Goal: Information Seeking & Learning: Check status

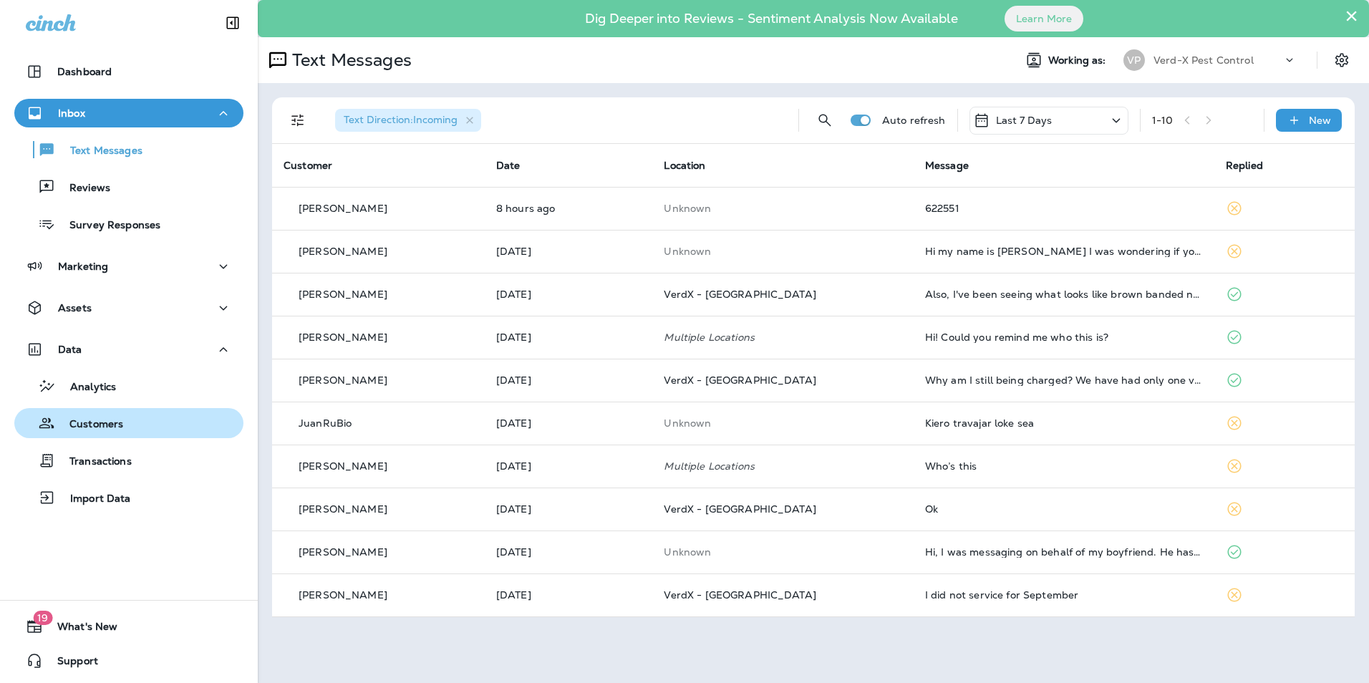
click at [109, 414] on div "Customers" at bounding box center [71, 422] width 103 height 21
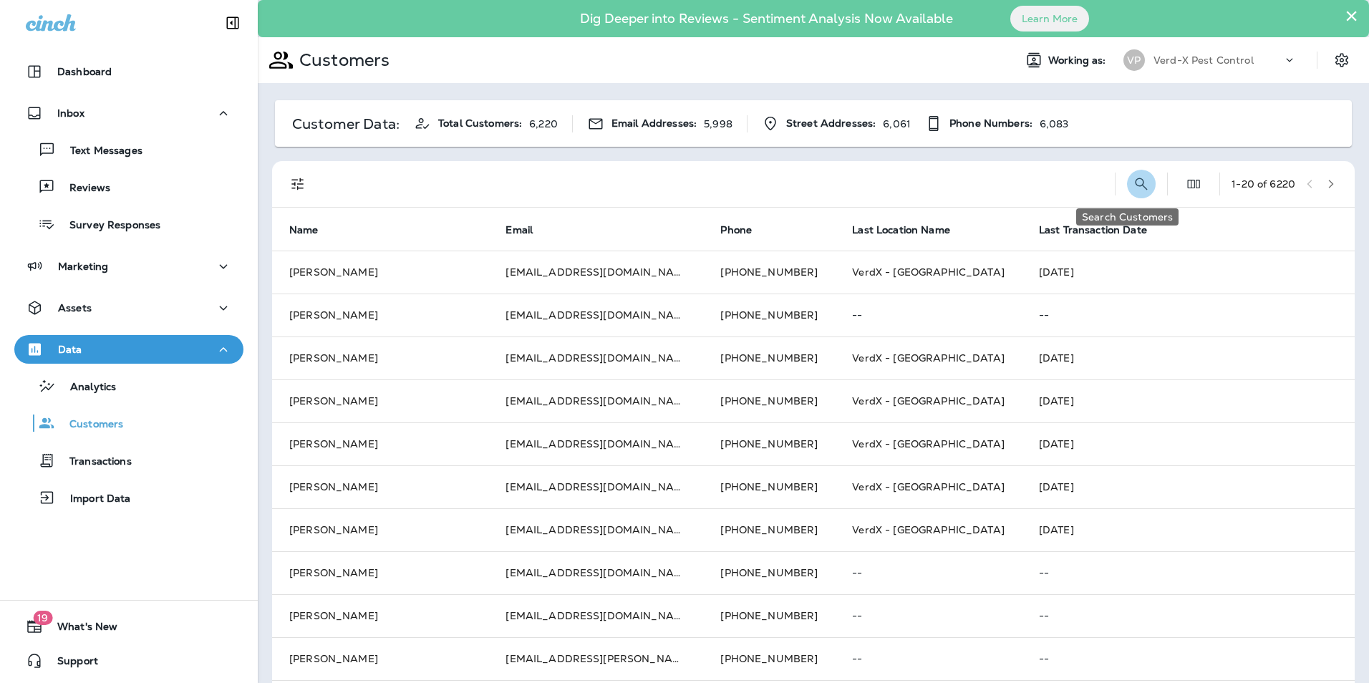
click at [1133, 182] on icon "Search Customers" at bounding box center [1141, 183] width 17 height 17
click at [1020, 193] on input "text" at bounding box center [1067, 183] width 149 height 38
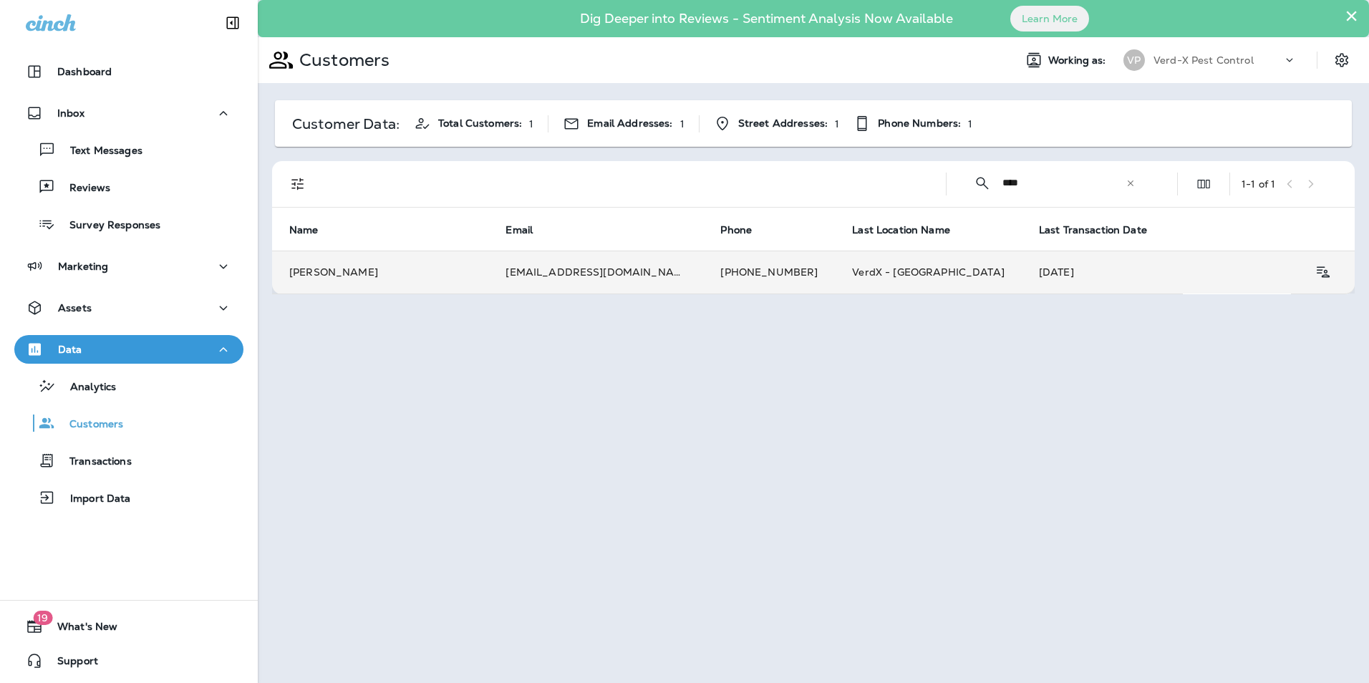
click at [564, 263] on td "[EMAIL_ADDRESS][DOMAIN_NAME]" at bounding box center [595, 272] width 215 height 43
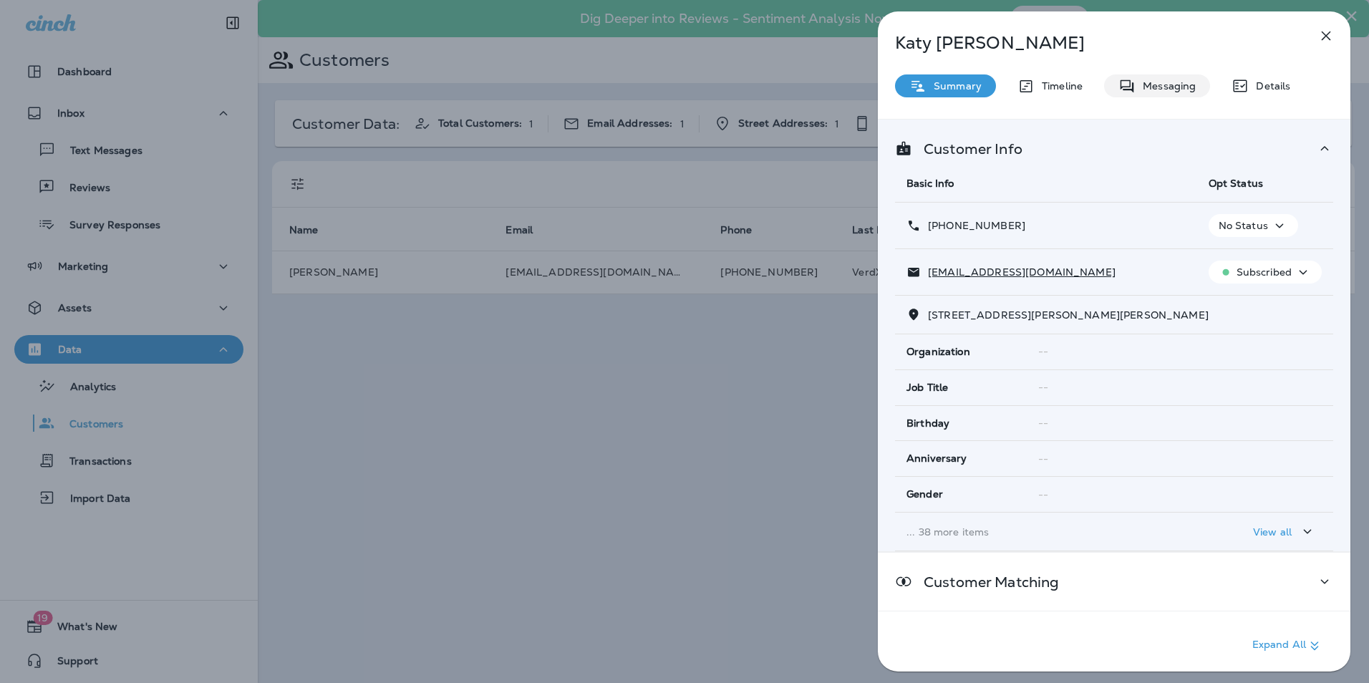
click at [1164, 91] on p "Messaging" at bounding box center [1166, 85] width 60 height 11
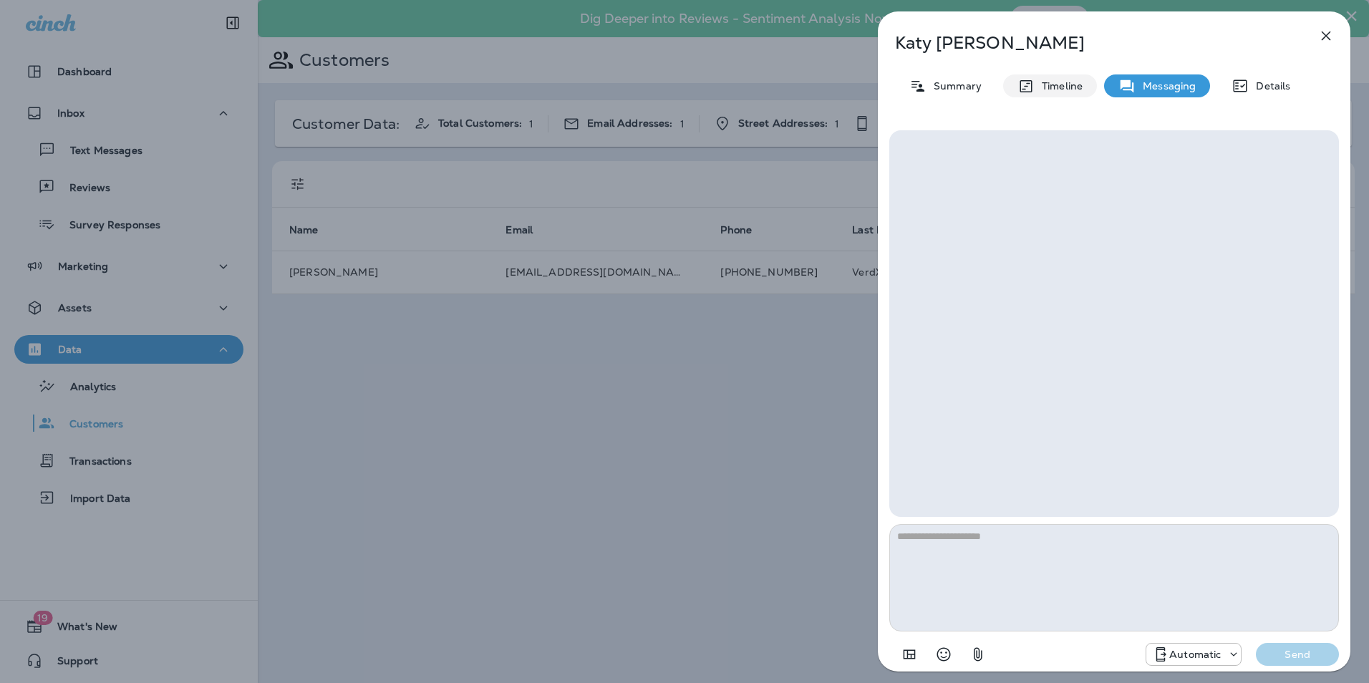
click at [1062, 95] on div "Timeline" at bounding box center [1050, 85] width 94 height 23
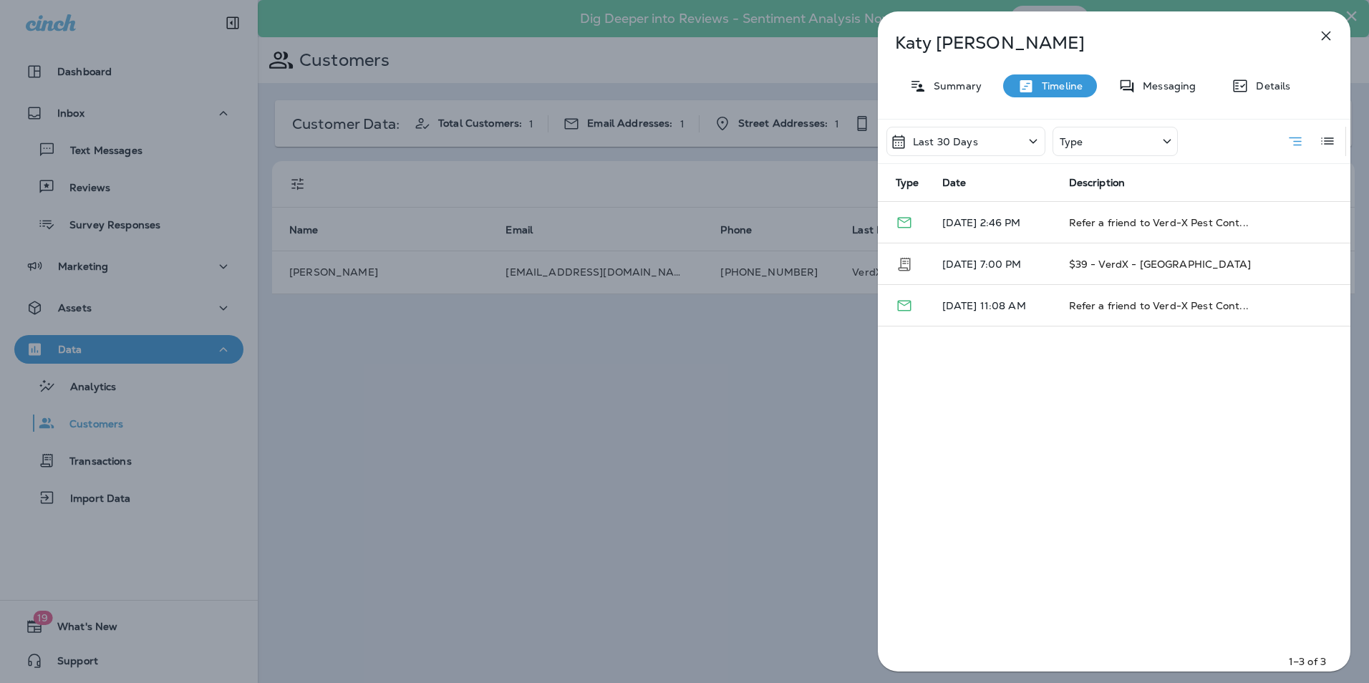
click at [946, 156] on div "Last 30 Days Type" at bounding box center [1032, 142] width 291 height 44
click at [955, 137] on p "Last 30 Days" at bounding box center [945, 141] width 65 height 11
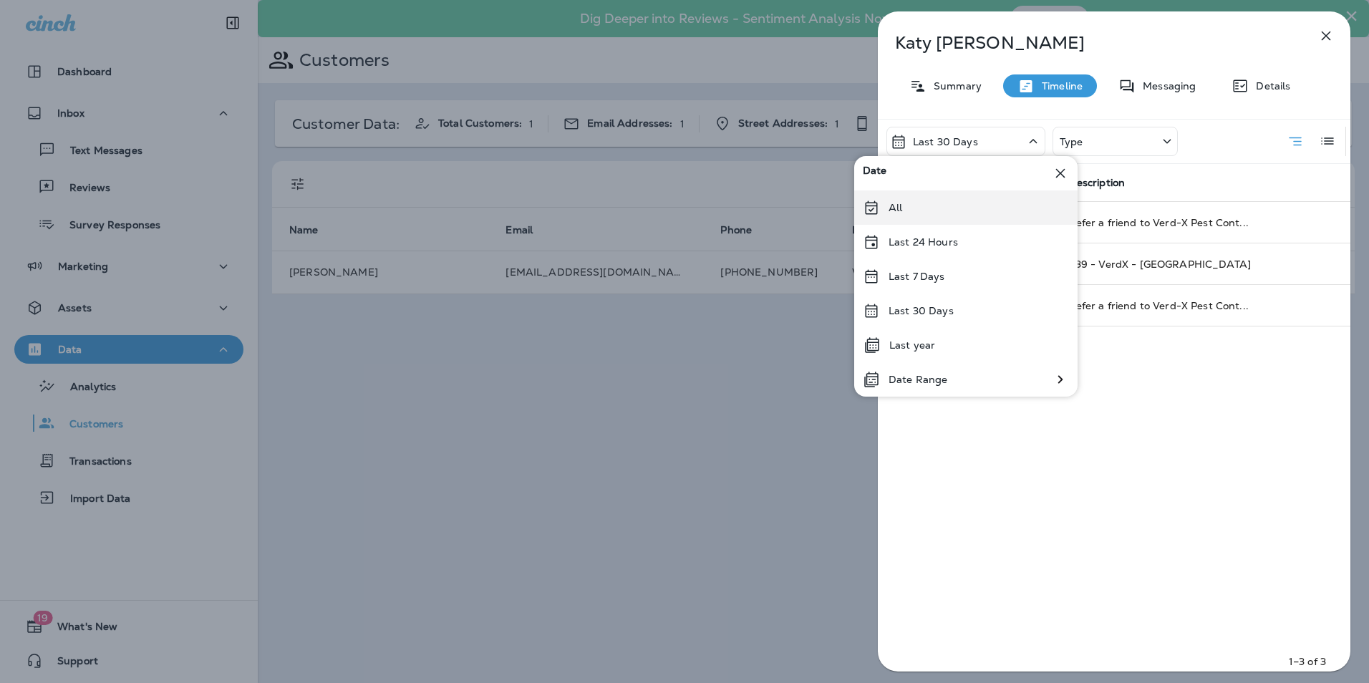
click at [934, 208] on div "All" at bounding box center [965, 207] width 223 height 34
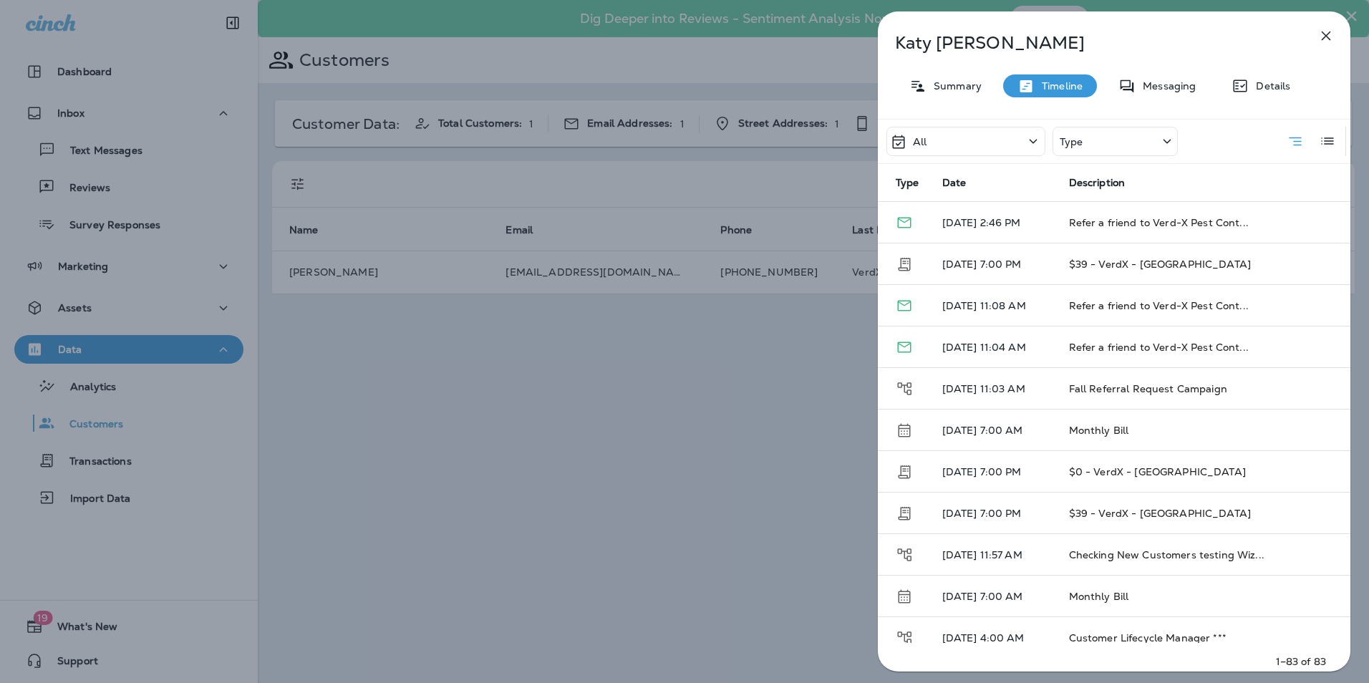
click at [1103, 144] on div "Type" at bounding box center [1115, 141] width 125 height 29
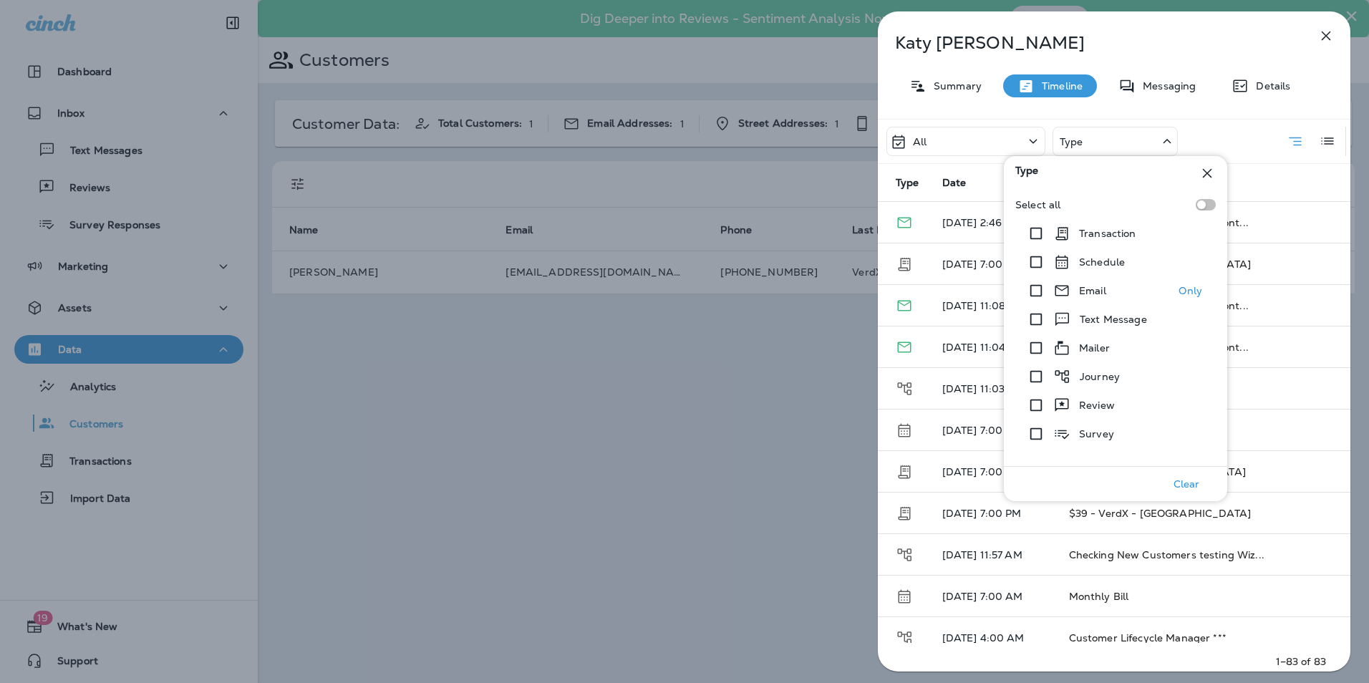
click at [1100, 289] on p "Email" at bounding box center [1092, 290] width 27 height 11
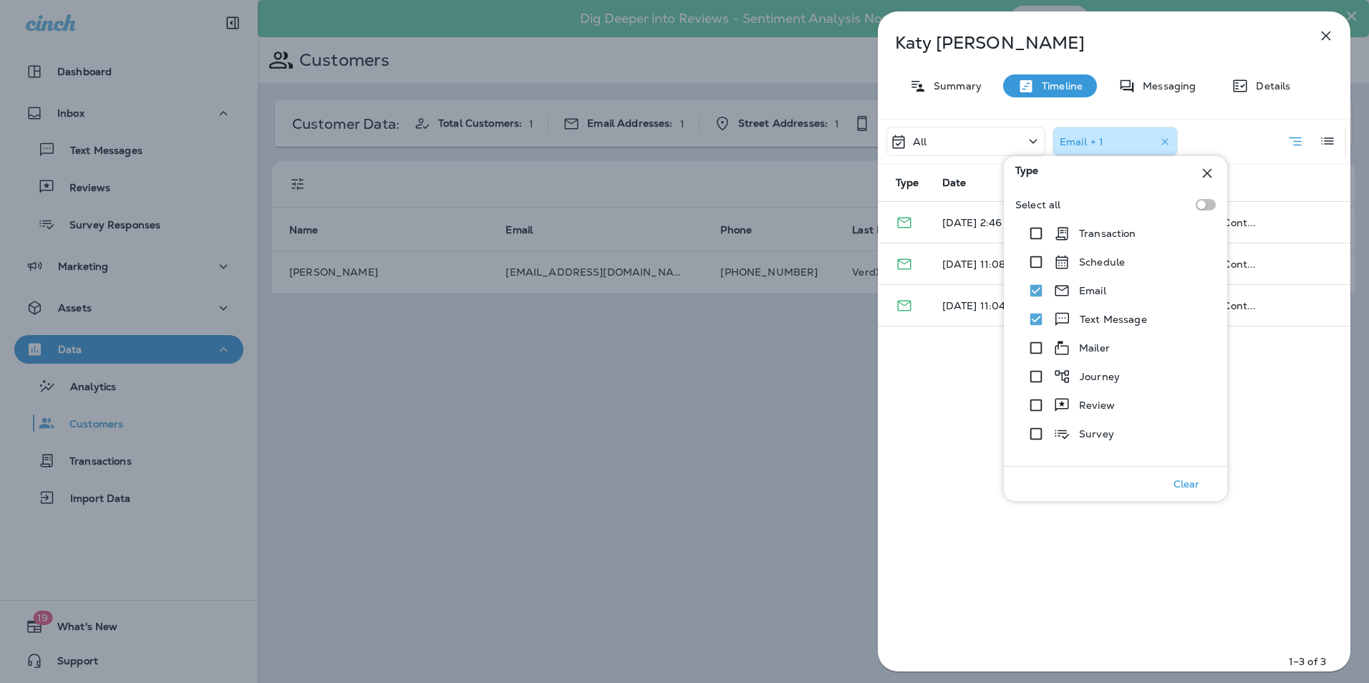
click at [970, 463] on div "All Email + 1 Type Date Description [DATE] 2:46 PM Refer a friend to Verd-X Pes…" at bounding box center [1114, 399] width 473 height 561
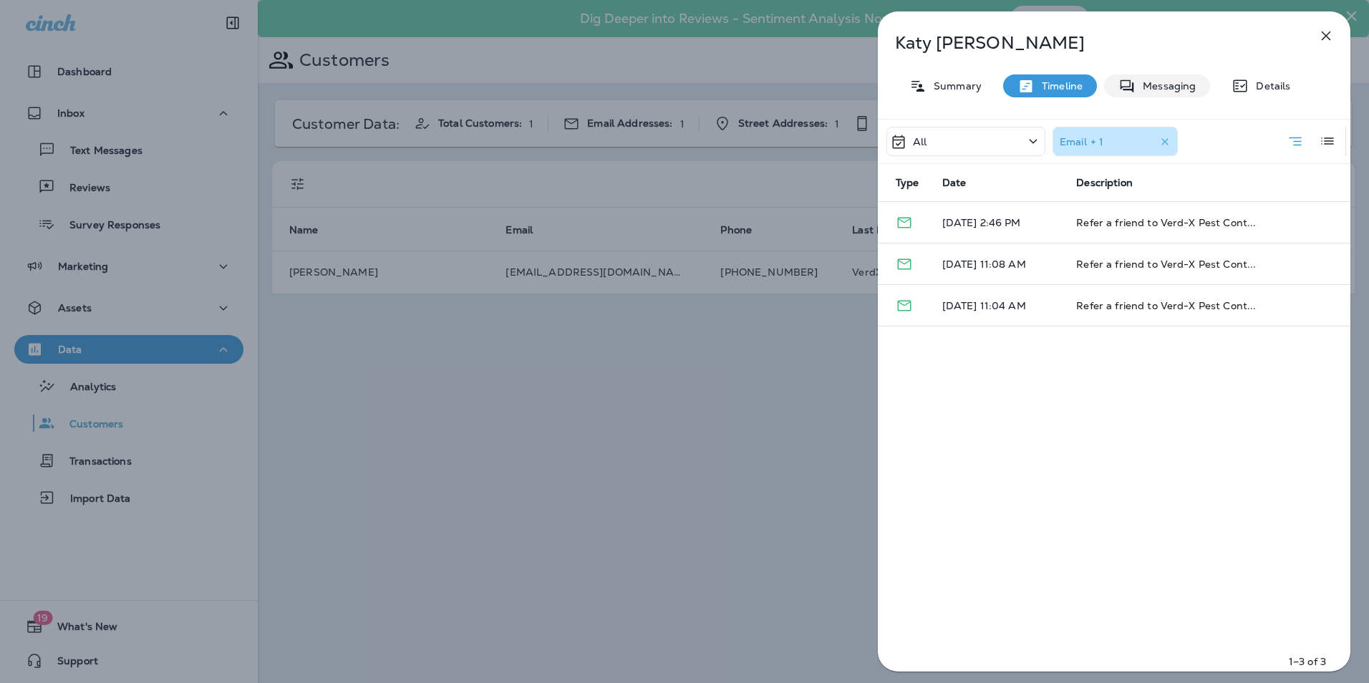
click at [1165, 90] on p "Messaging" at bounding box center [1166, 85] width 60 height 11
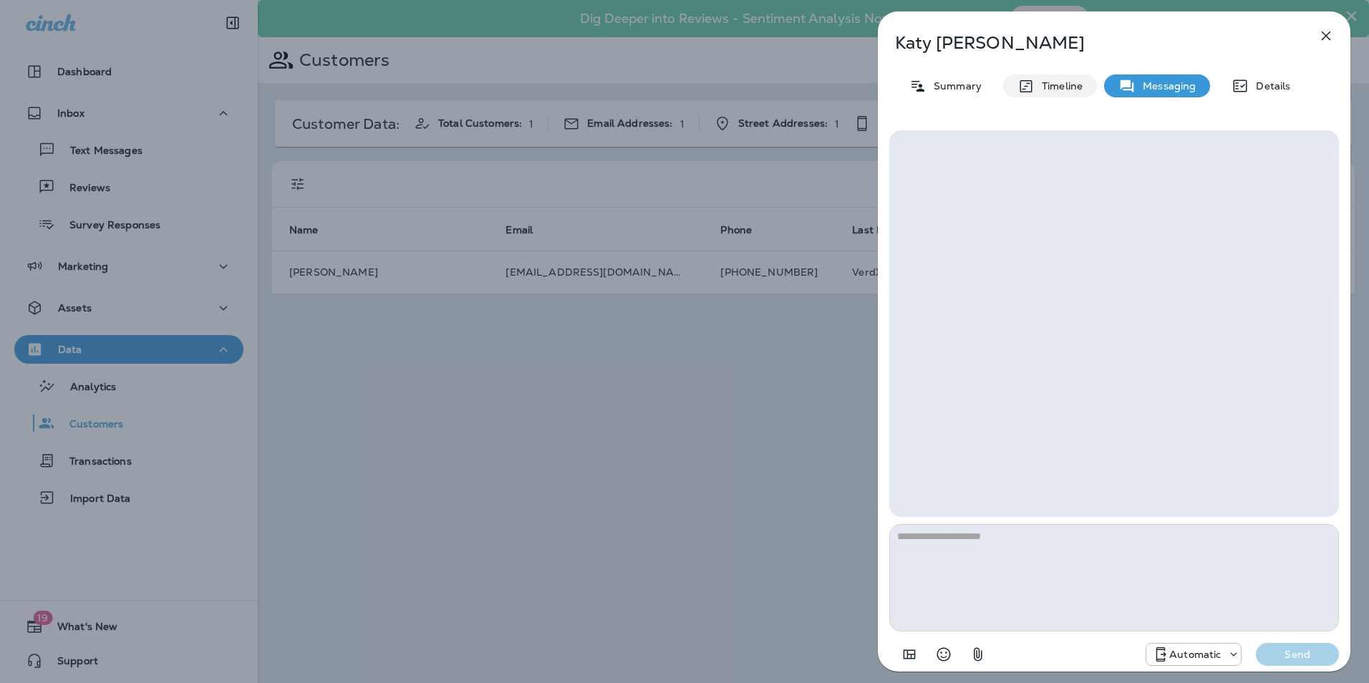
click at [1072, 90] on p "Timeline" at bounding box center [1059, 85] width 48 height 11
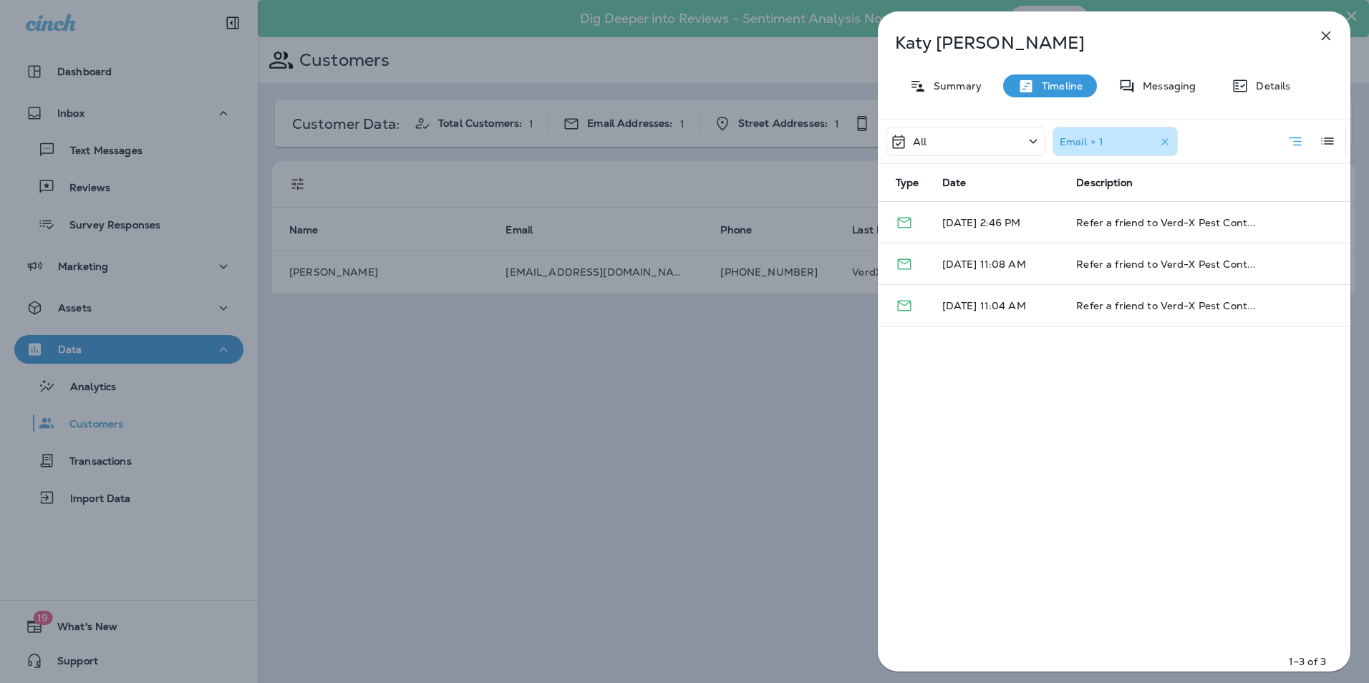
click at [1331, 38] on icon "button" at bounding box center [1326, 35] width 17 height 17
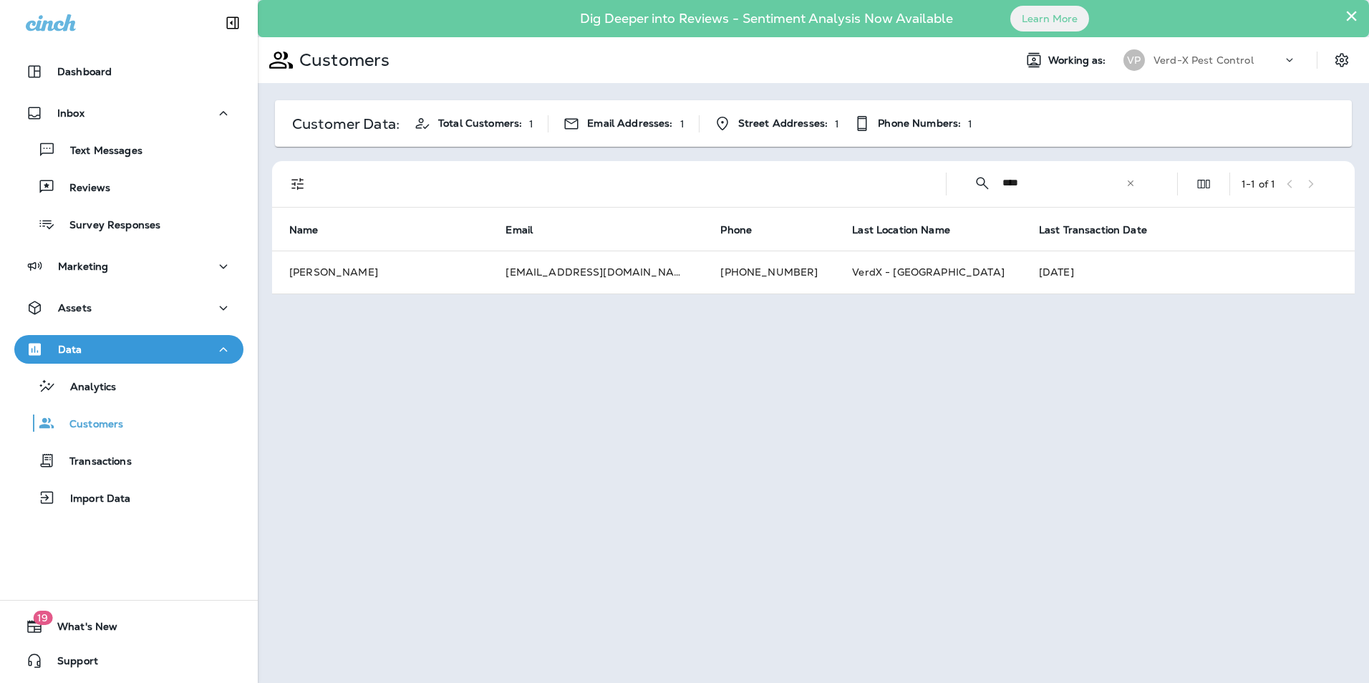
drag, startPoint x: 1065, startPoint y: 185, endPoint x: 831, endPoint y: 189, distance: 233.5
click at [831, 189] on div "​ **** ​ ​ 1 - 1 of 1" at bounding box center [817, 184] width 1066 height 46
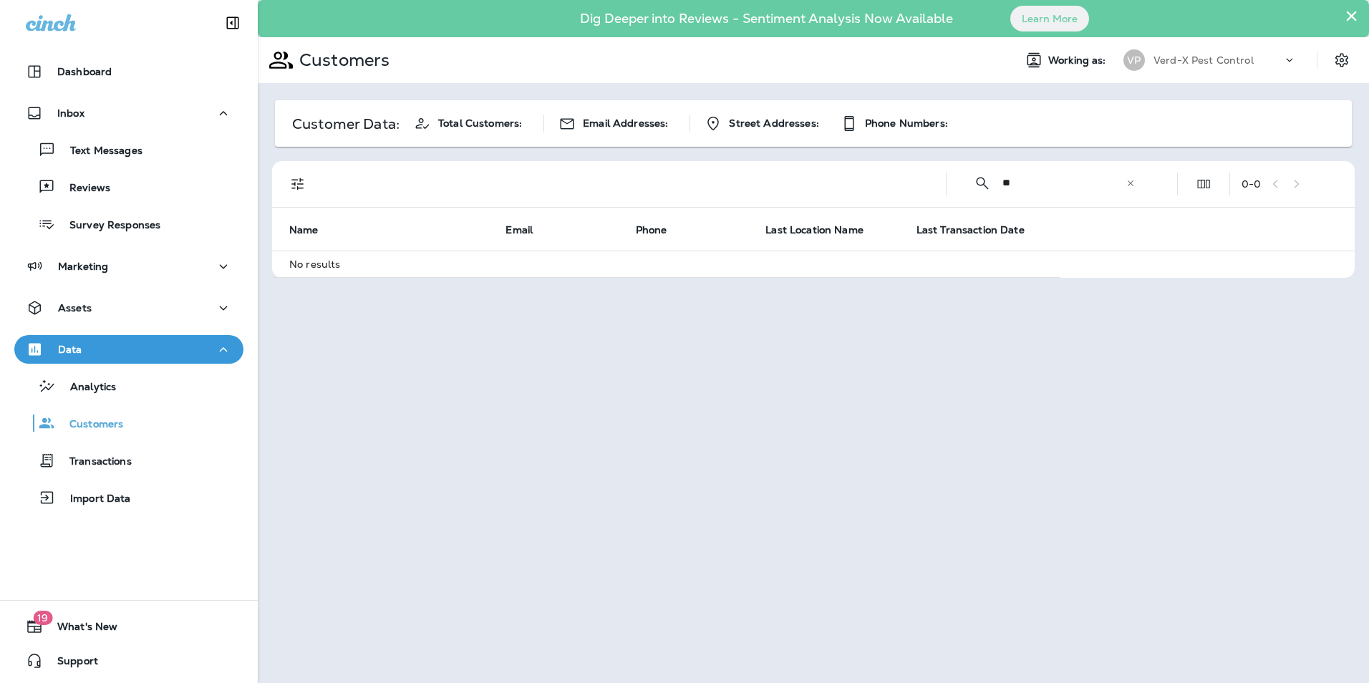
type input "*"
type input "*****"
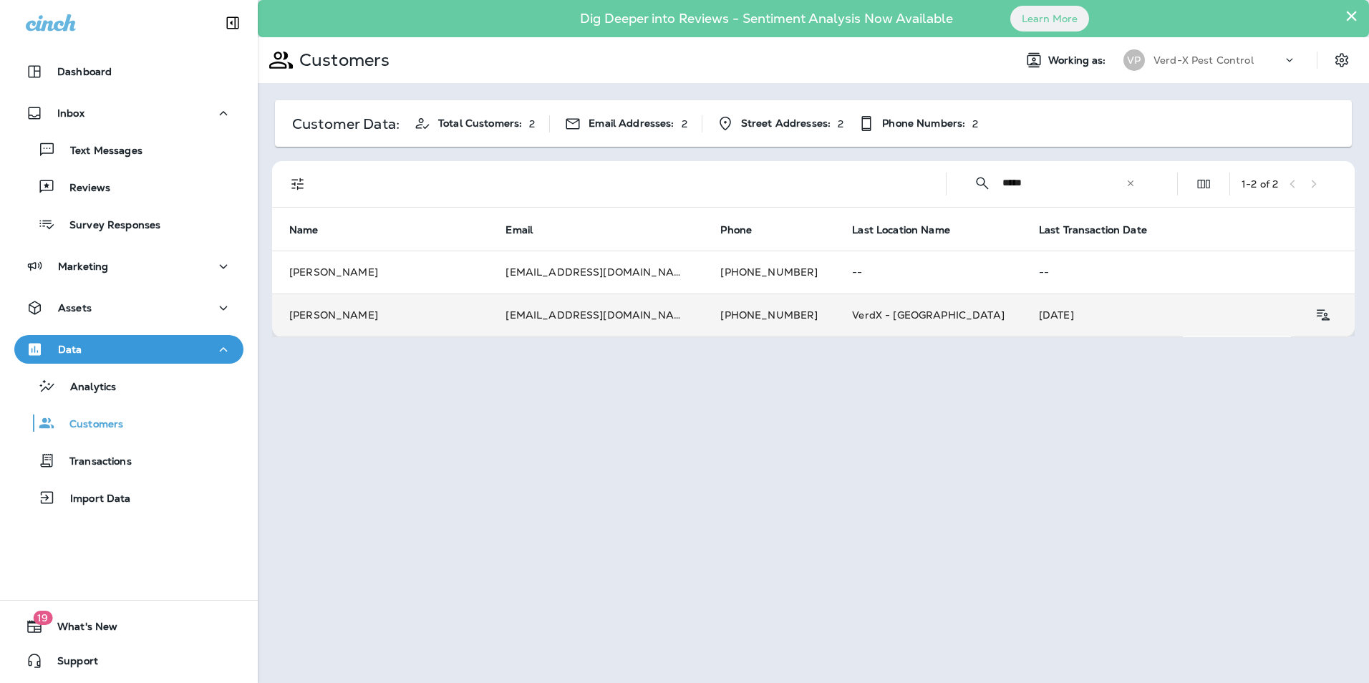
click at [657, 307] on td "[EMAIL_ADDRESS][DOMAIN_NAME]" at bounding box center [595, 315] width 215 height 43
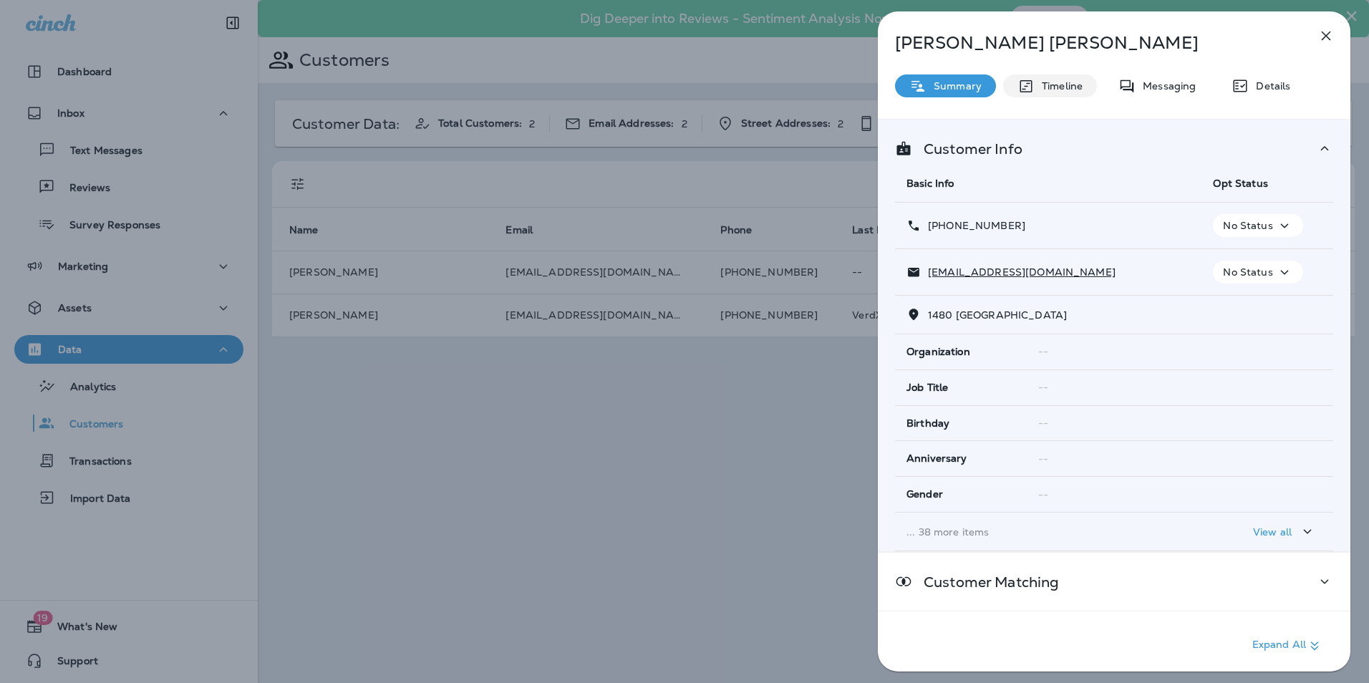
click at [1065, 85] on p "Timeline" at bounding box center [1059, 85] width 48 height 11
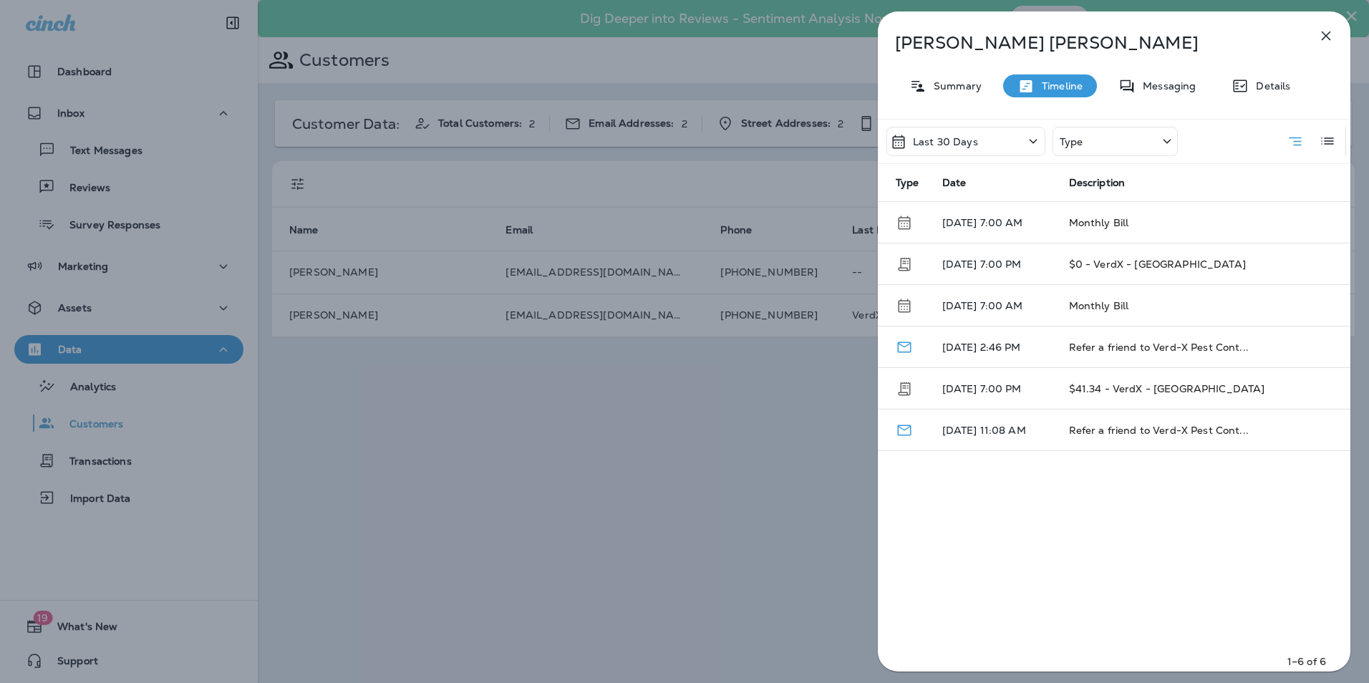
click at [968, 143] on p "Last 30 Days" at bounding box center [945, 141] width 65 height 11
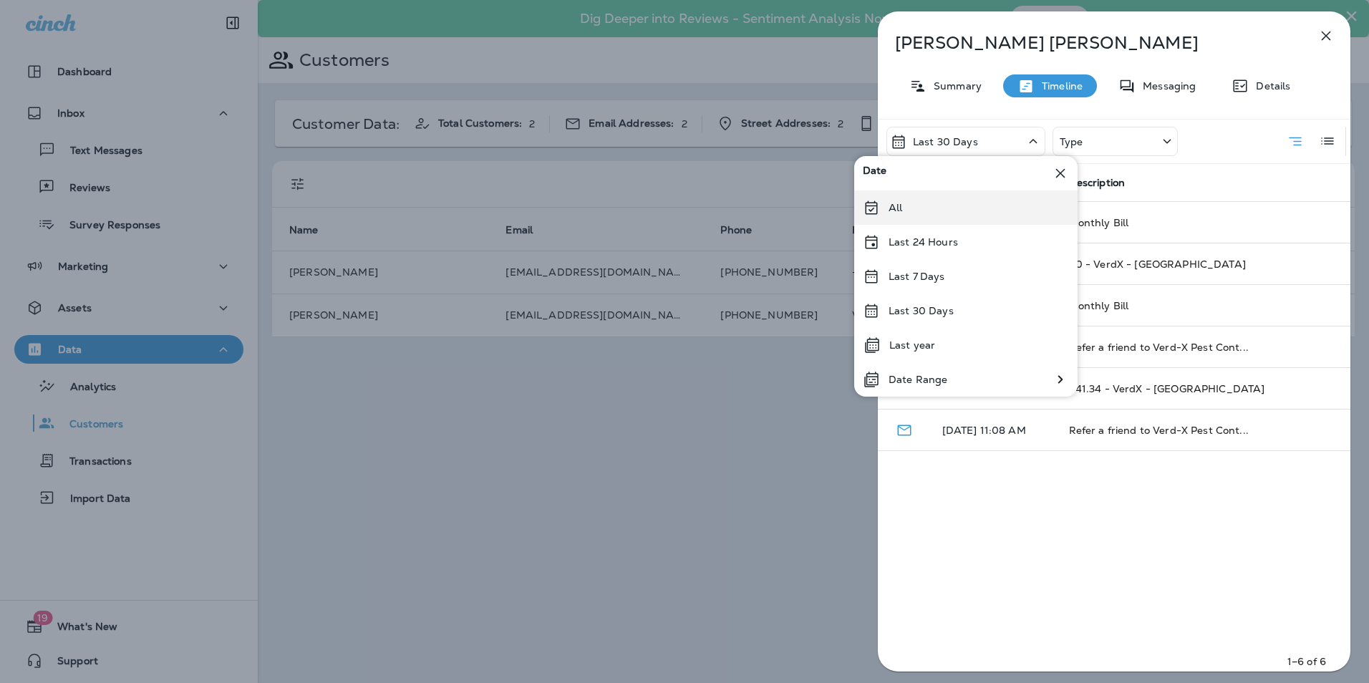
click at [967, 205] on div "All" at bounding box center [965, 207] width 223 height 34
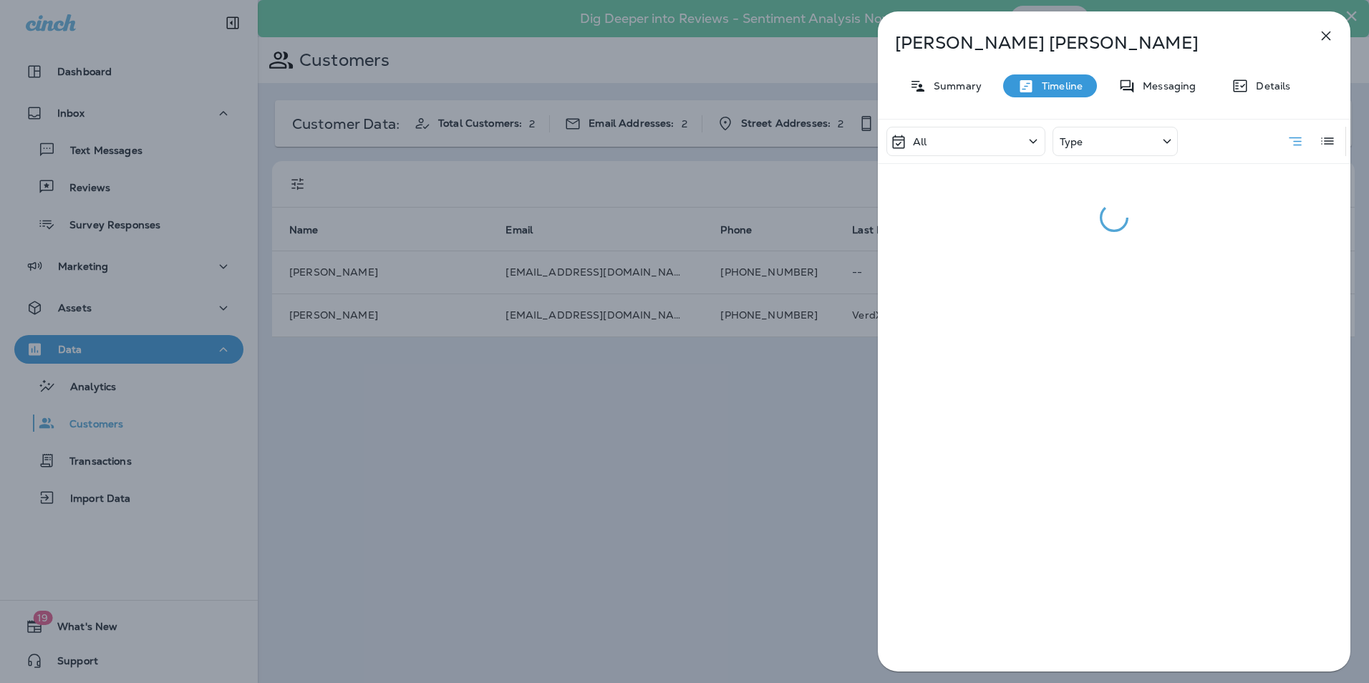
click at [1105, 137] on div "Type" at bounding box center [1115, 141] width 125 height 29
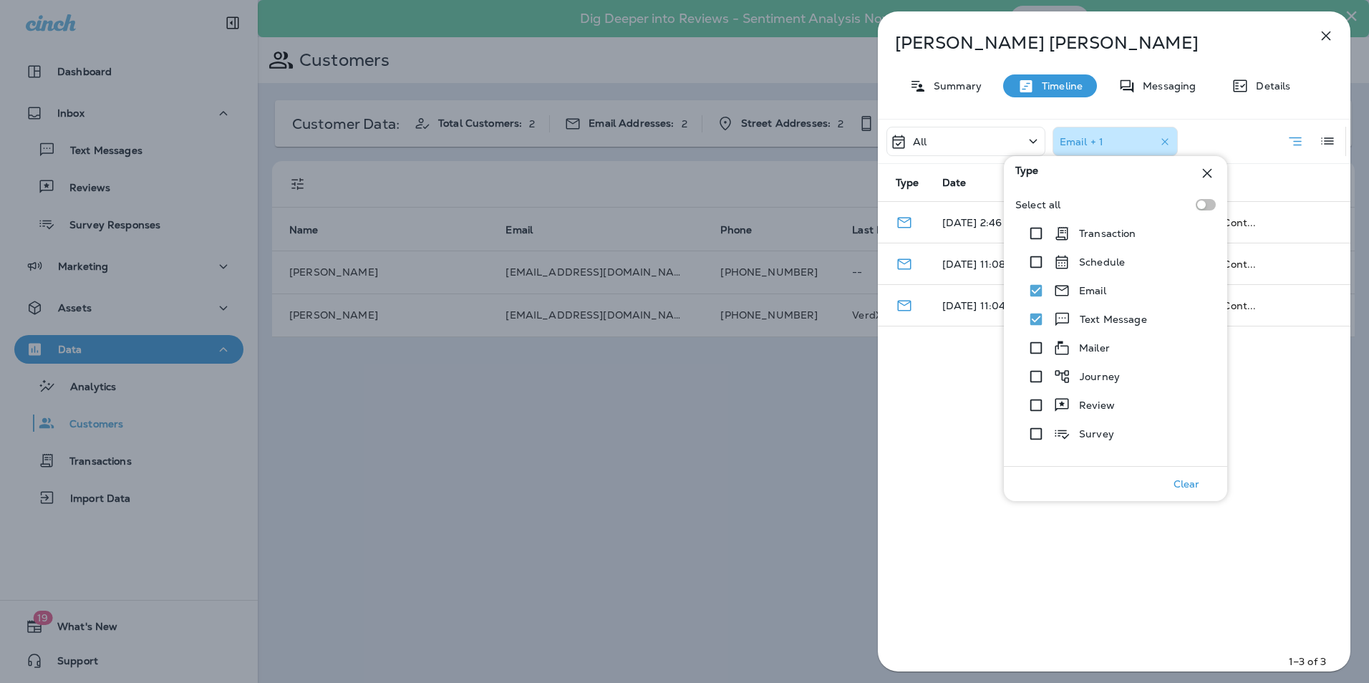
click at [965, 442] on div "All Email + 1 Type Date Description [DATE] 2:46 PM Refer a friend to Verd-X Pes…" at bounding box center [1114, 399] width 473 height 561
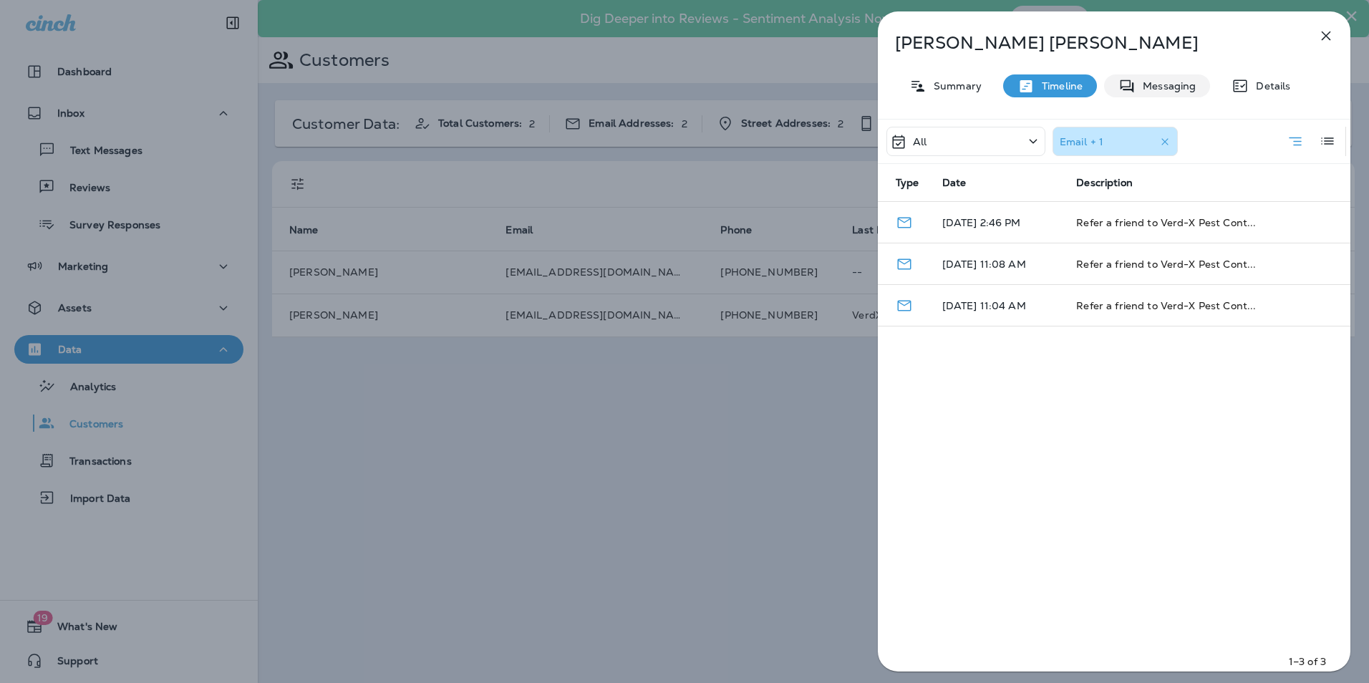
click at [1167, 75] on div "[PERSON_NAME] Summary Timeline Messaging Details All Email + 1 Type Date Descri…" at bounding box center [1114, 345] width 473 height 669
click at [1167, 76] on div "Messaging" at bounding box center [1157, 85] width 106 height 23
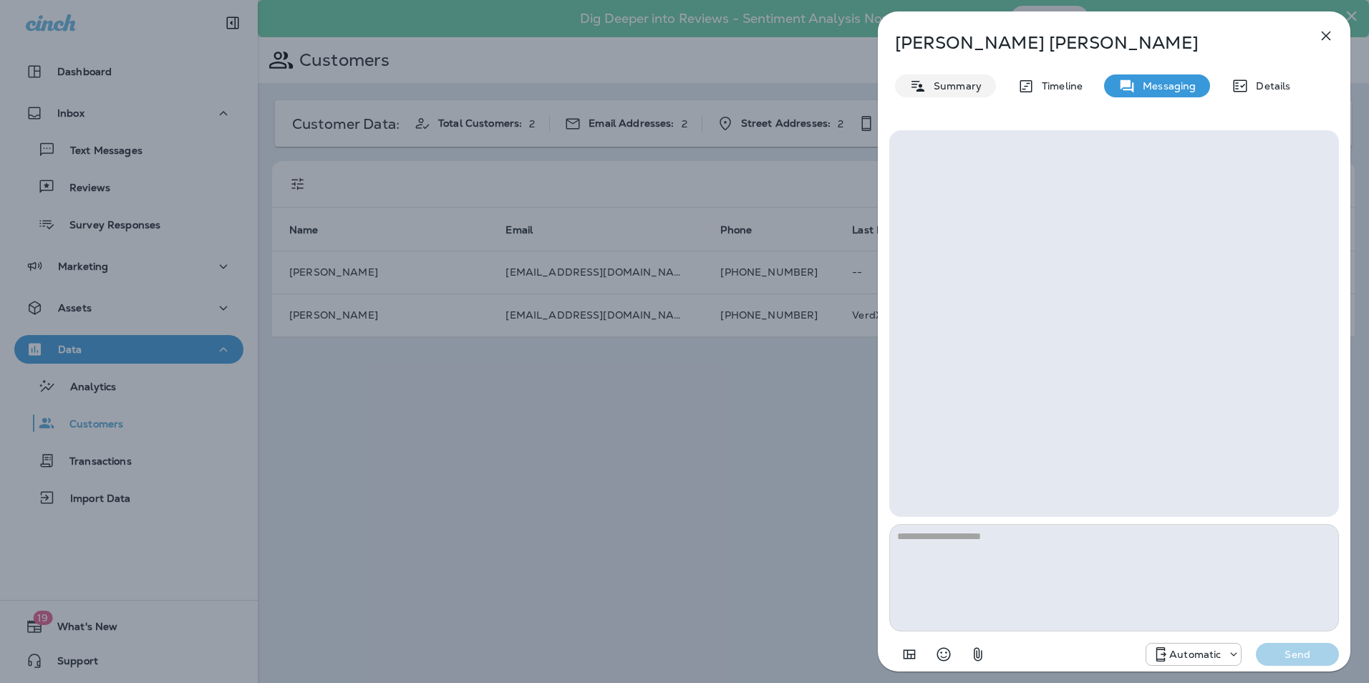
click at [962, 92] on p "Summary" at bounding box center [954, 85] width 55 height 11
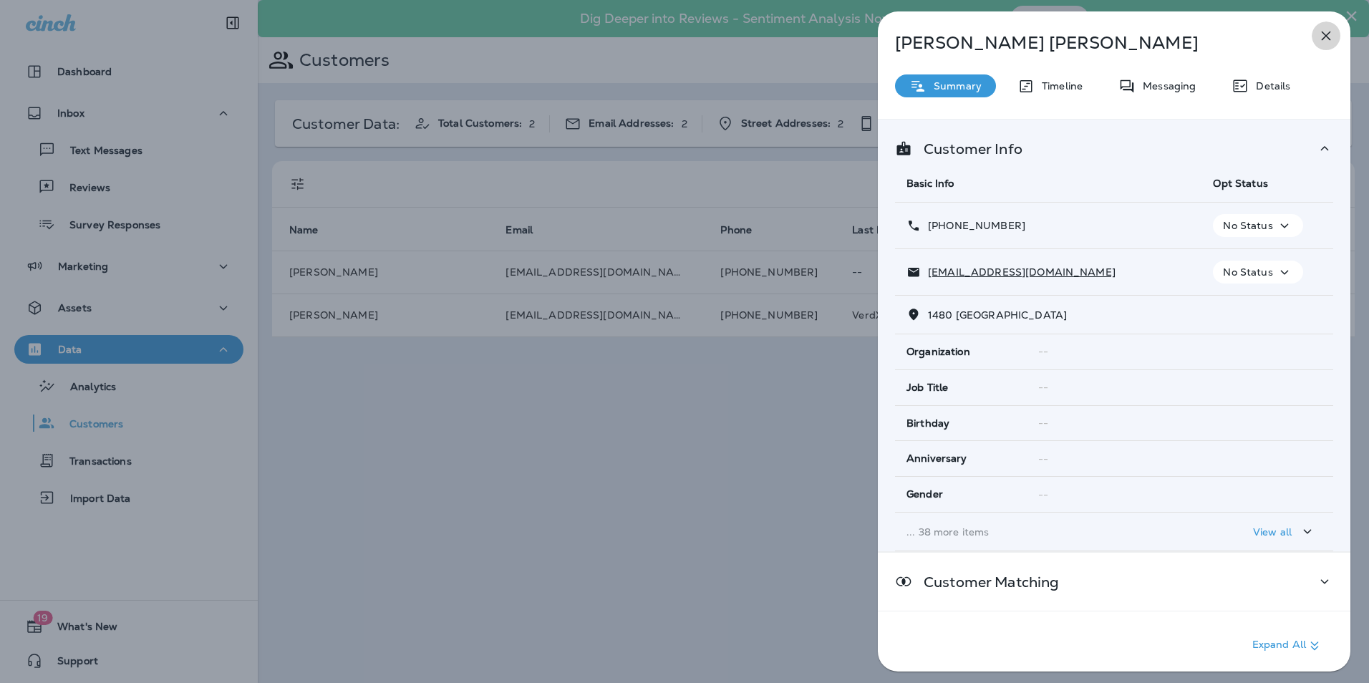
click at [1330, 37] on icon "button" at bounding box center [1326, 35] width 17 height 17
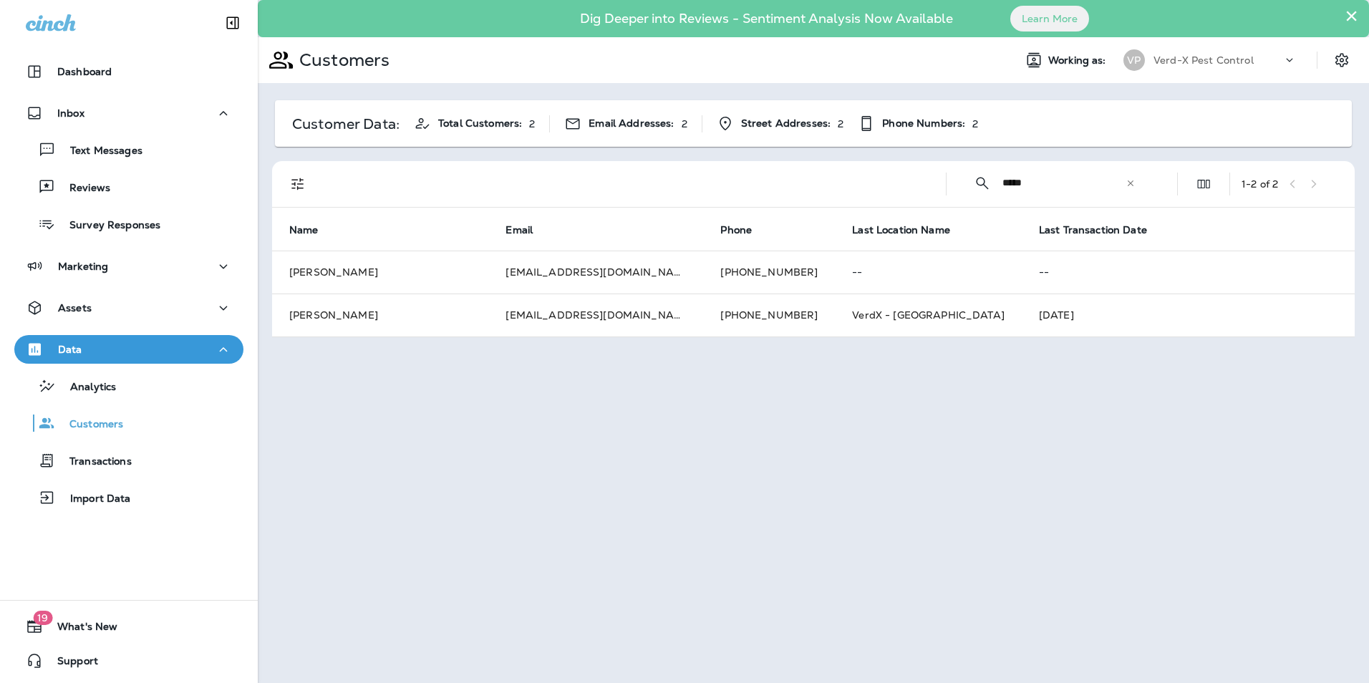
click at [1132, 183] on icon at bounding box center [1131, 183] width 10 height 10
click at [1025, 188] on input "text" at bounding box center [1077, 183] width 149 height 38
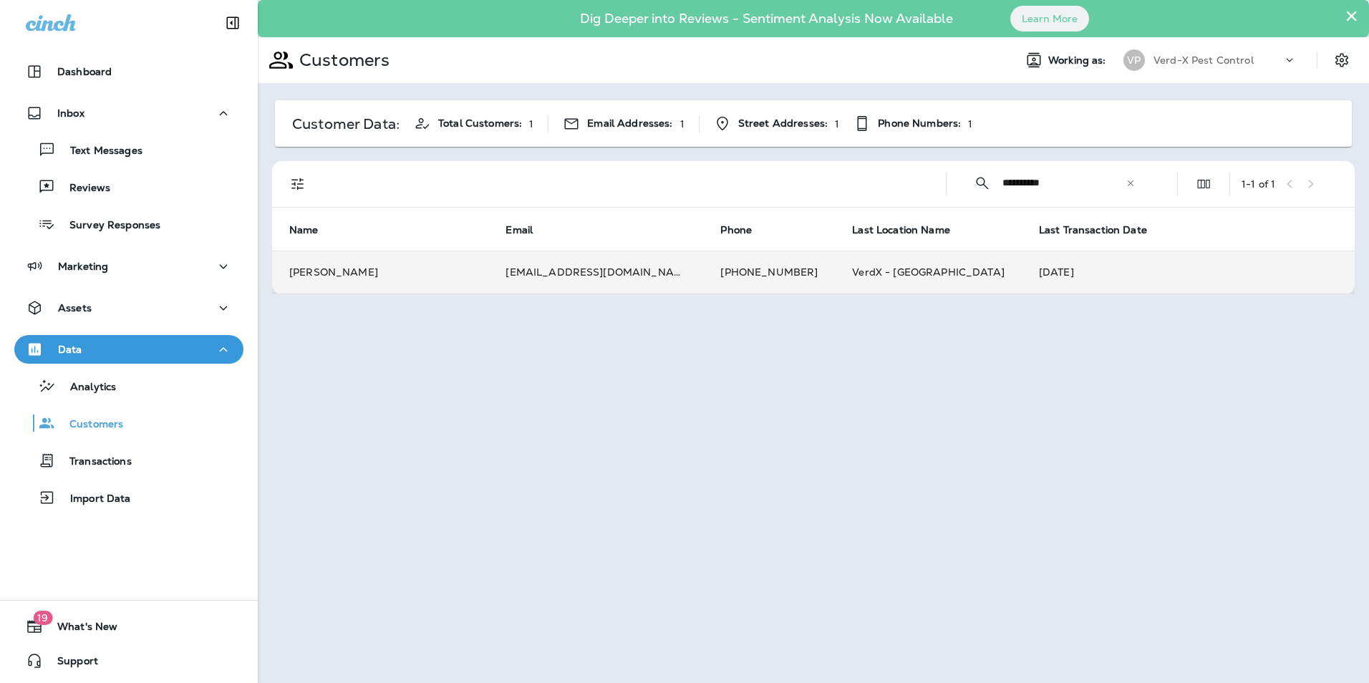
type input "**********"
click at [486, 278] on td "[PERSON_NAME]" at bounding box center [380, 272] width 216 height 43
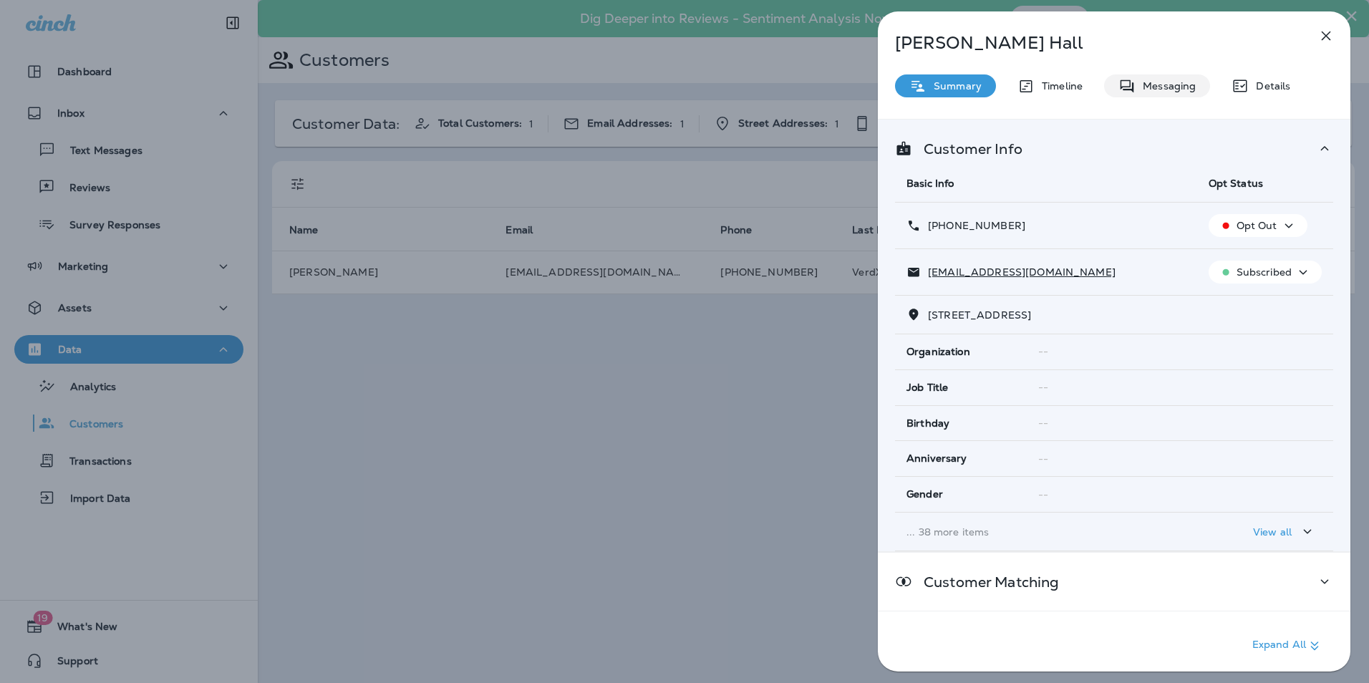
click at [1166, 89] on p "Messaging" at bounding box center [1166, 85] width 60 height 11
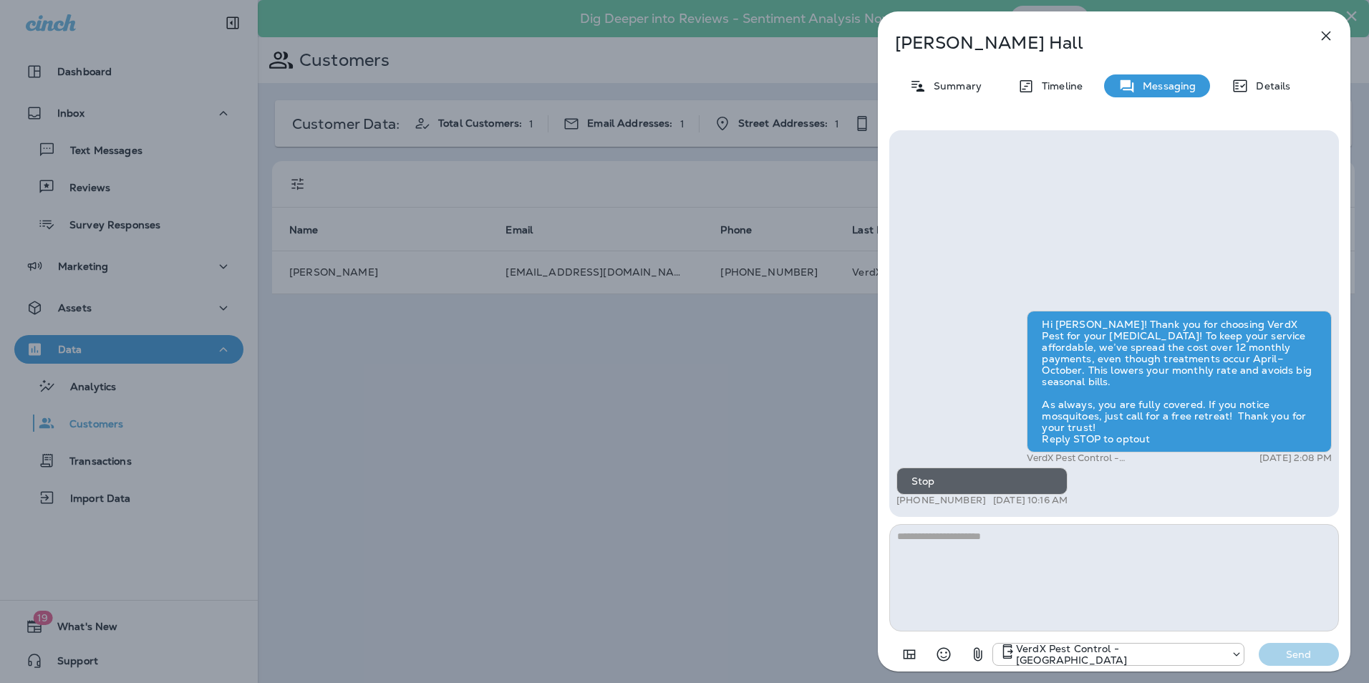
click at [1328, 37] on icon "button" at bounding box center [1326, 36] width 9 height 9
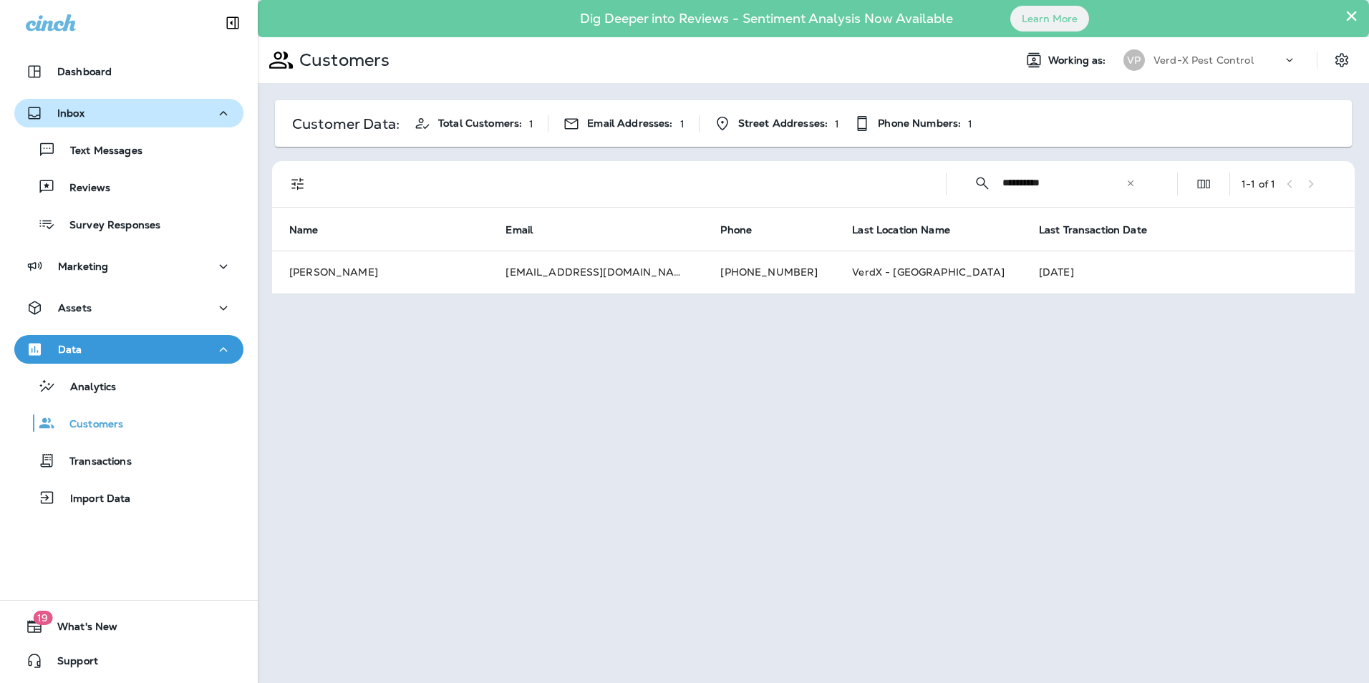
click at [67, 110] on p "Inbox" at bounding box center [70, 112] width 27 height 11
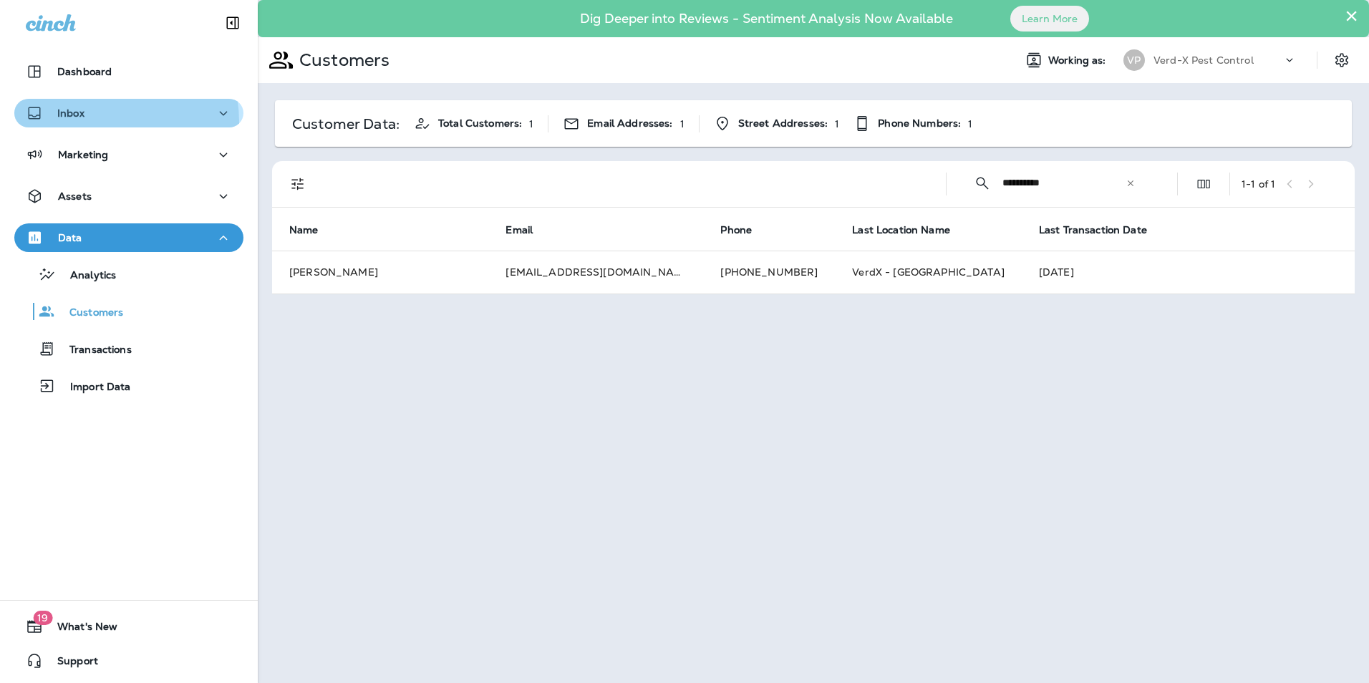
click at [90, 122] on button "Inbox" at bounding box center [128, 113] width 229 height 29
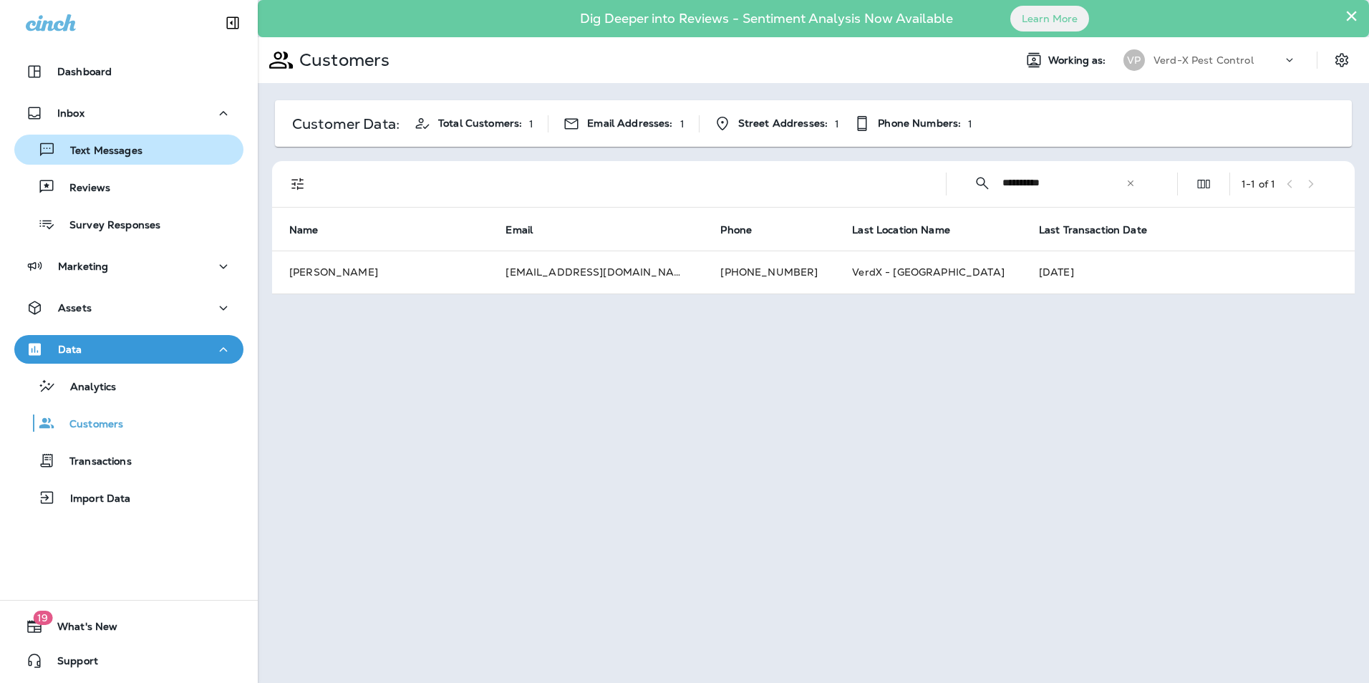
click at [98, 159] on div "Text Messages" at bounding box center [81, 149] width 122 height 21
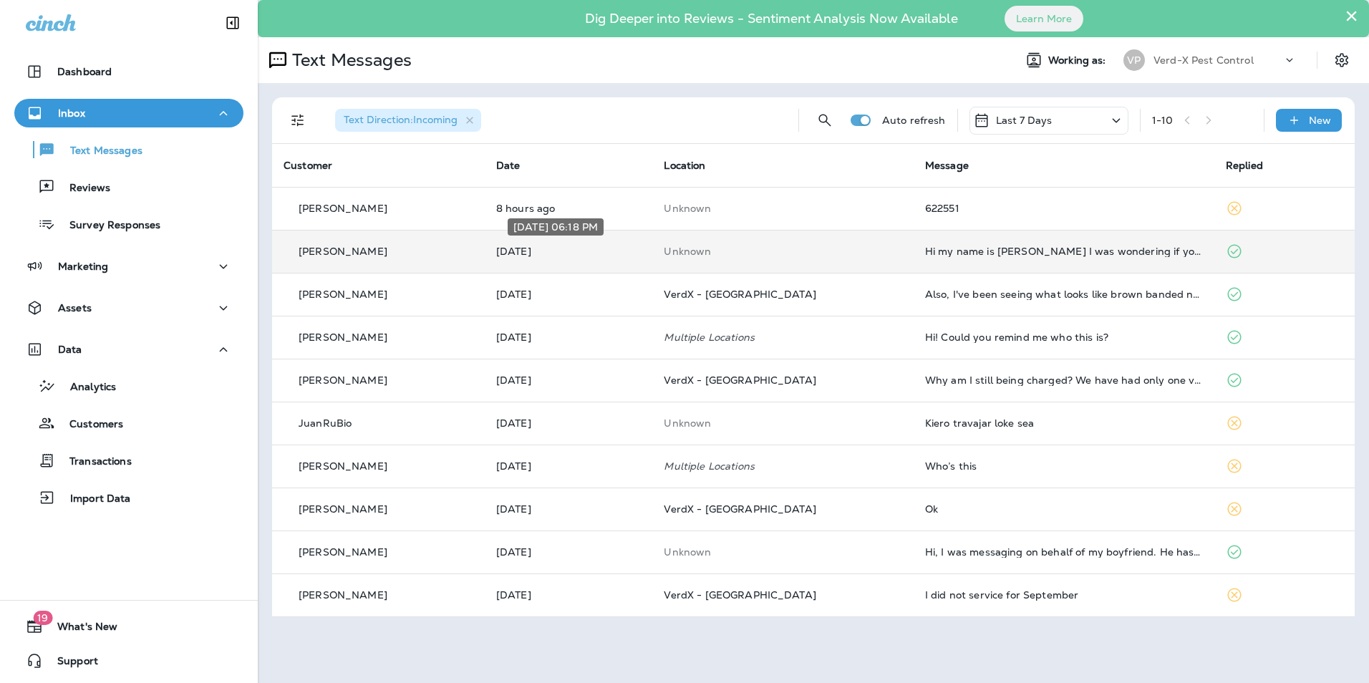
click at [642, 248] on p "[DATE]" at bounding box center [568, 251] width 145 height 11
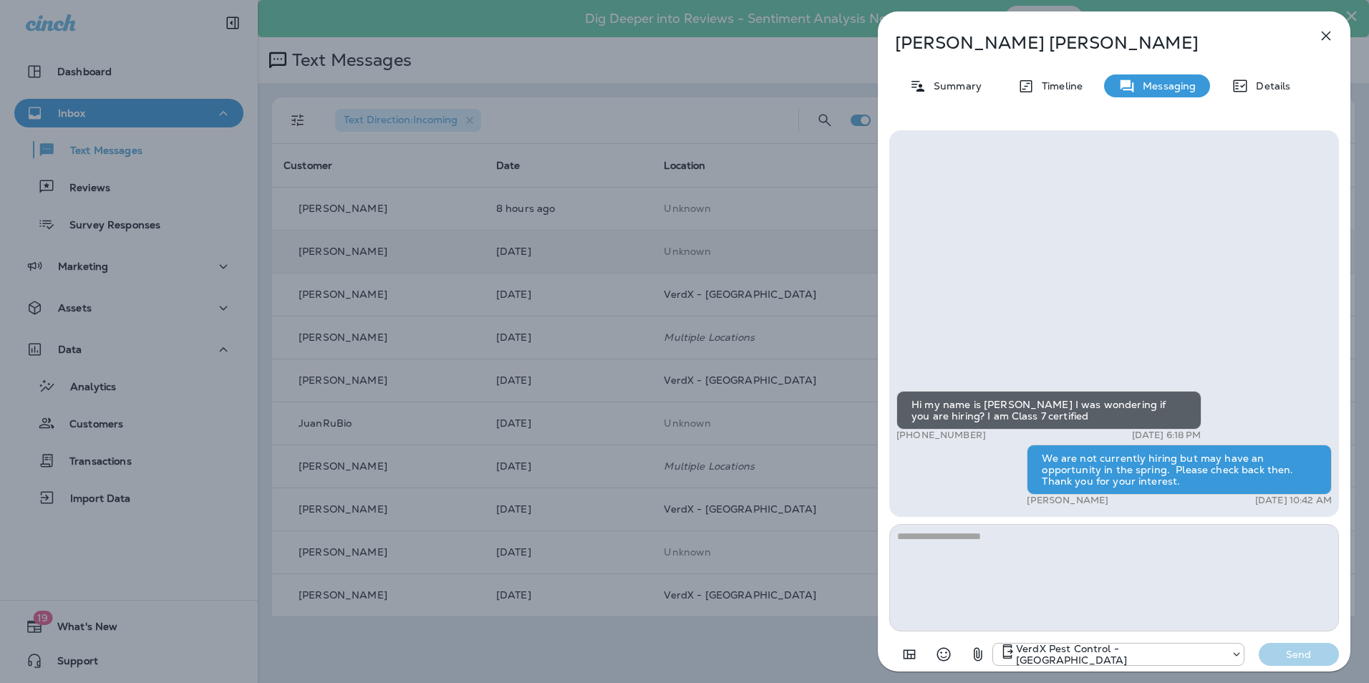
click at [1323, 39] on icon "button" at bounding box center [1326, 36] width 9 height 9
